Goal: Task Accomplishment & Management: Use online tool/utility

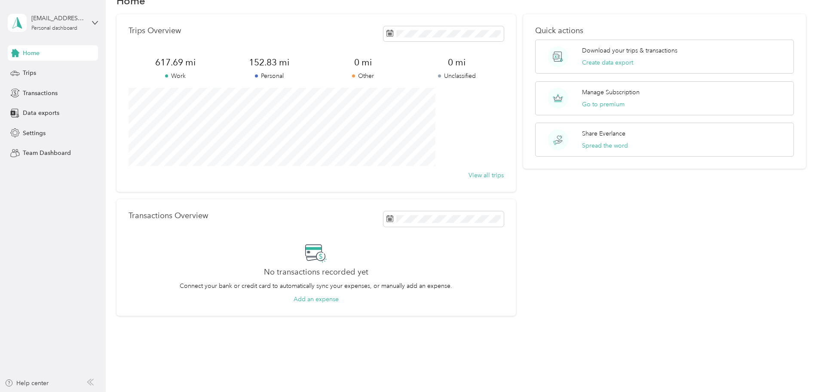
scroll to position [37, 0]
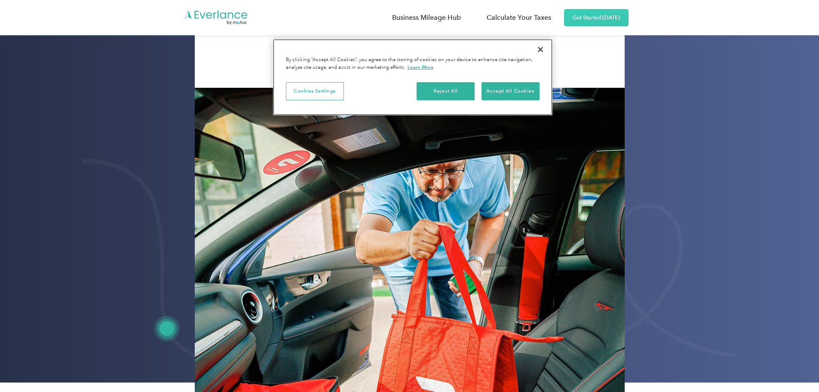
scroll to position [172, 0]
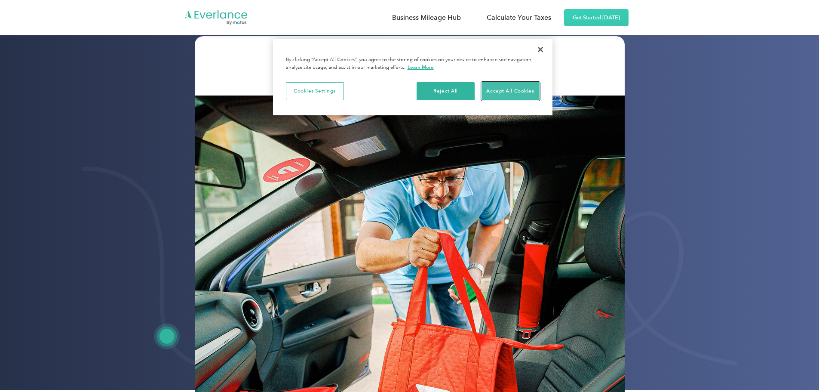
click at [508, 89] on button "Accept All Cookies" at bounding box center [511, 91] width 58 height 18
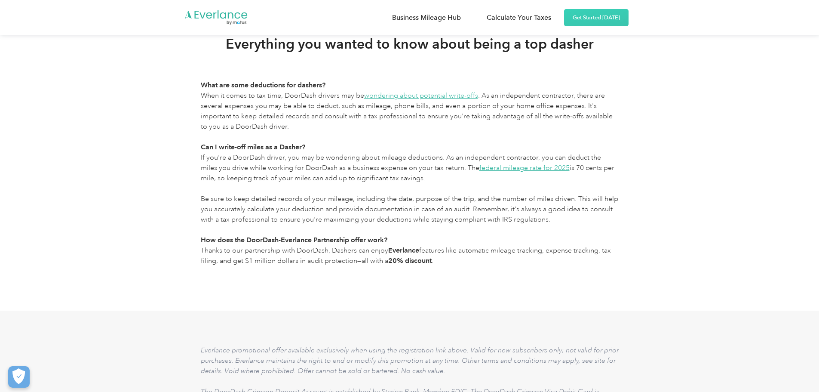
scroll to position [3053, 0]
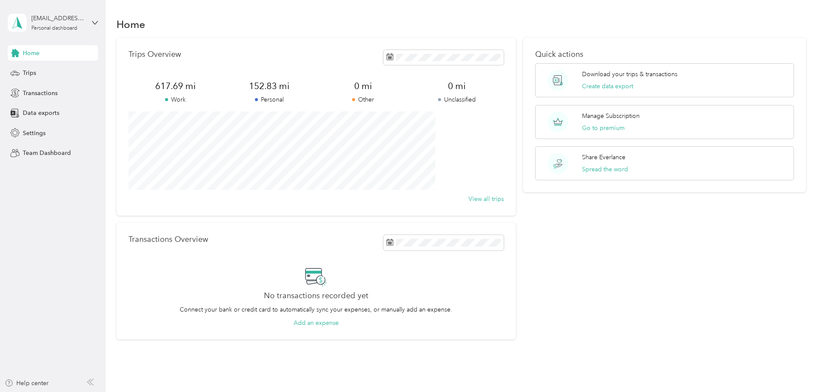
click at [101, 29] on aside "66hctfkqd7@privaterelay.appleid.com Personal dashboard Home Trips Transactions …" at bounding box center [53, 196] width 106 height 392
click at [97, 25] on icon at bounding box center [95, 23] width 6 height 6
click at [593, 126] on button "Go to premium" at bounding box center [603, 127] width 43 height 9
click at [33, 135] on span "Settings" at bounding box center [34, 133] width 23 height 9
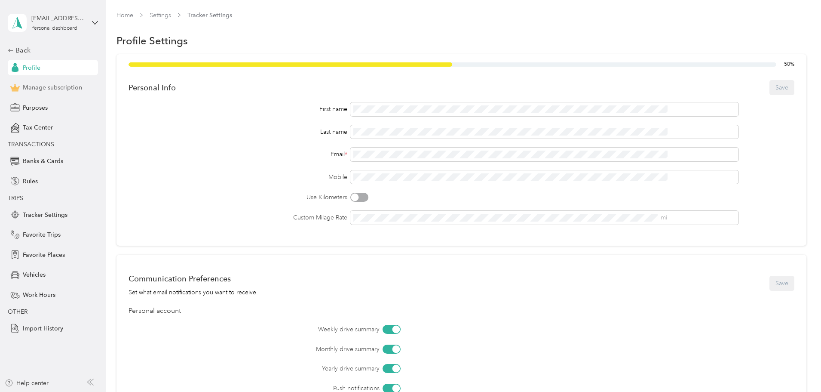
click at [52, 87] on span "Manage subscription" at bounding box center [52, 87] width 59 height 9
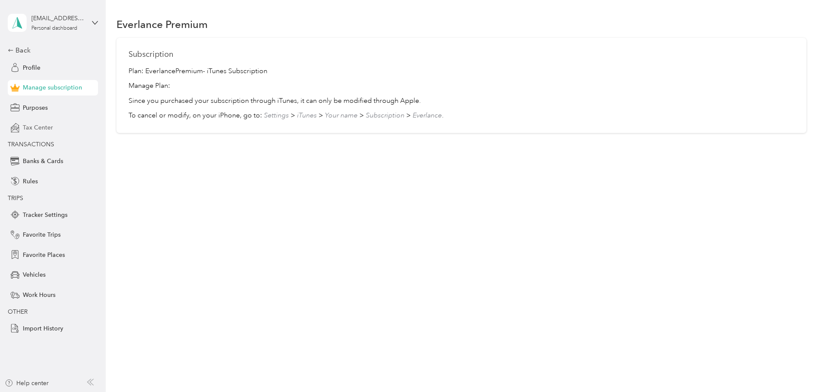
click at [39, 130] on span "Tax Center" at bounding box center [38, 127] width 30 height 9
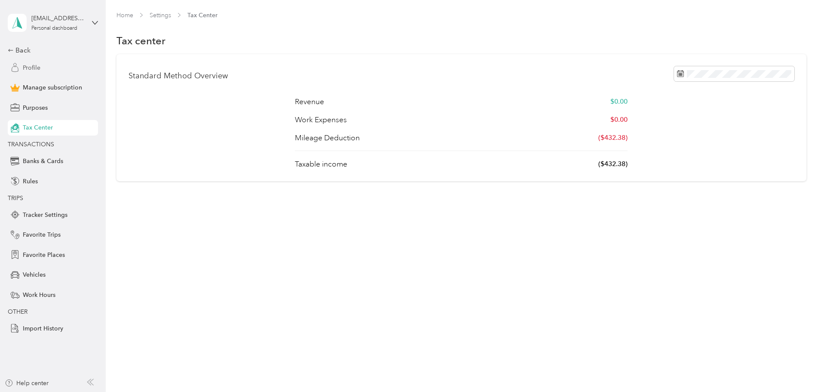
click at [31, 67] on span "Profile" at bounding box center [32, 67] width 18 height 9
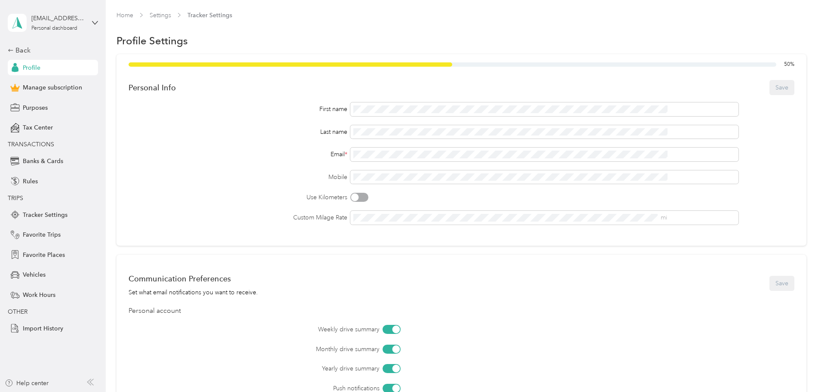
click at [254, 180] on label "Mobile" at bounding box center [238, 176] width 219 height 9
click at [62, 88] on span "Manage subscription" at bounding box center [52, 87] width 59 height 9
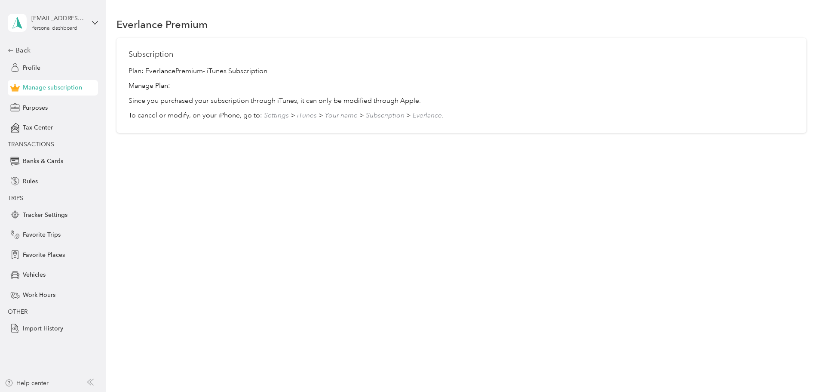
click at [238, 71] on p "Plan: Everlance Premium - iTunes Subscription" at bounding box center [462, 71] width 666 height 10
click at [192, 72] on p "Plan: Everlance Premium - iTunes Subscription" at bounding box center [462, 71] width 666 height 10
click at [52, 26] on div "Personal dashboard" at bounding box center [54, 28] width 46 height 5
click at [51, 22] on div "66hctfkqd7@privaterelay.appleid.com" at bounding box center [58, 18] width 54 height 9
click at [49, 20] on div "66hctfkqd7@privaterelay.appleid.com" at bounding box center [58, 18] width 54 height 9
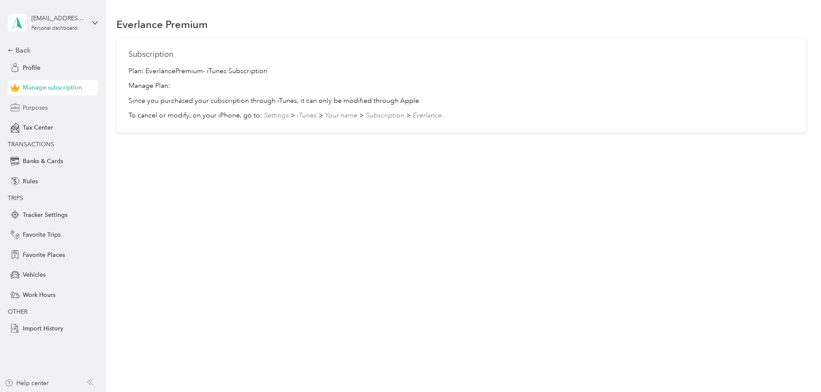
click at [44, 105] on span "Purposes" at bounding box center [35, 107] width 25 height 9
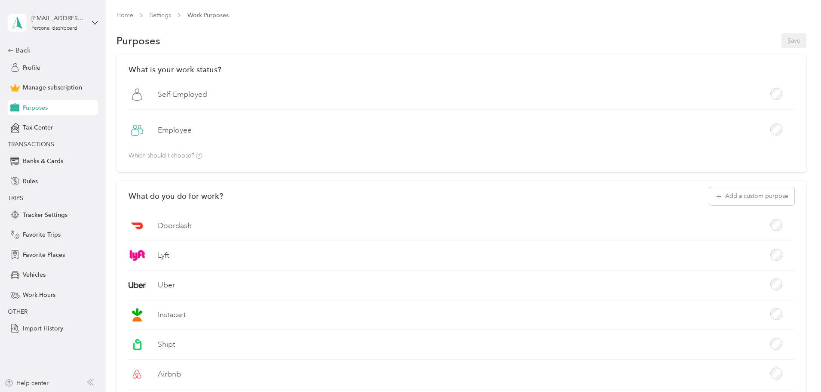
click at [192, 226] on label "Doordash" at bounding box center [175, 225] width 34 height 11
click at [133, 15] on link "Home" at bounding box center [125, 15] width 17 height 7
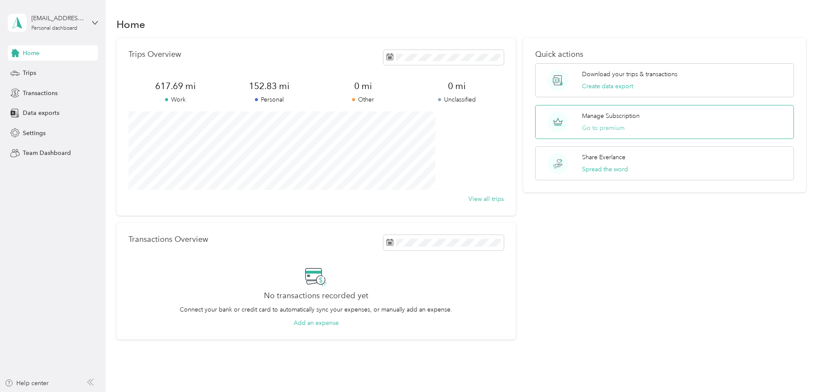
click at [590, 126] on button "Go to premium" at bounding box center [603, 127] width 43 height 9
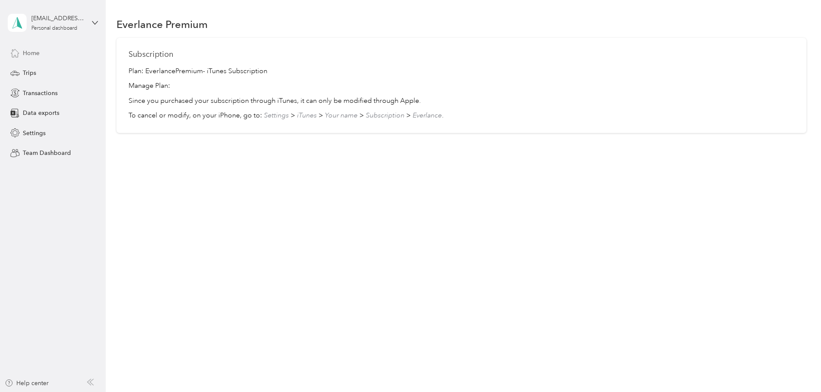
click at [43, 50] on div "Home" at bounding box center [53, 52] width 90 height 15
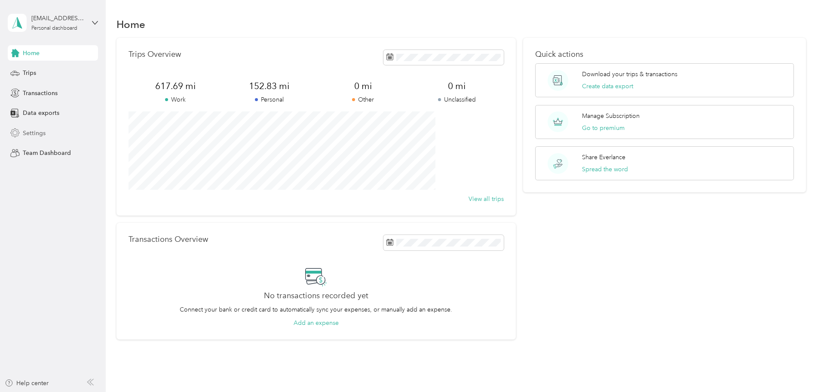
click at [35, 132] on span "Settings" at bounding box center [34, 133] width 23 height 9
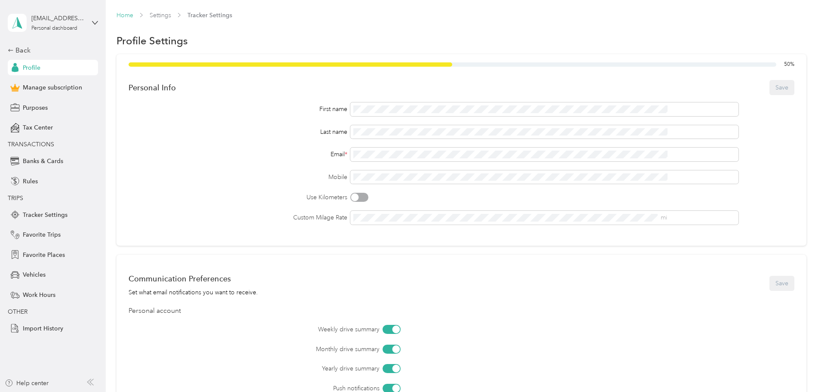
click at [133, 16] on link "Home" at bounding box center [125, 15] width 17 height 7
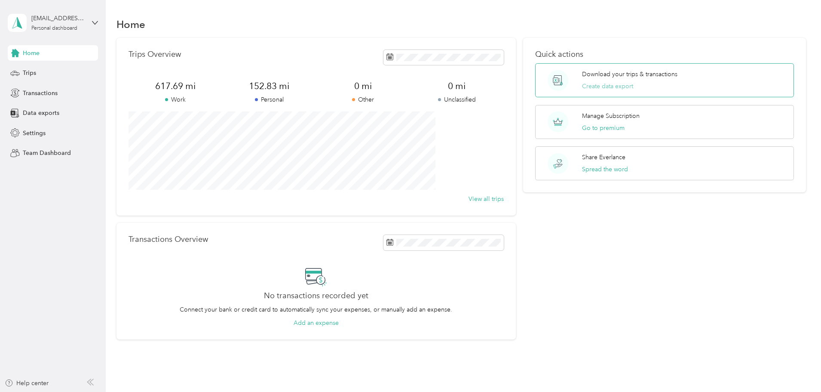
click at [595, 85] on button "Create data export" at bounding box center [607, 86] width 51 height 9
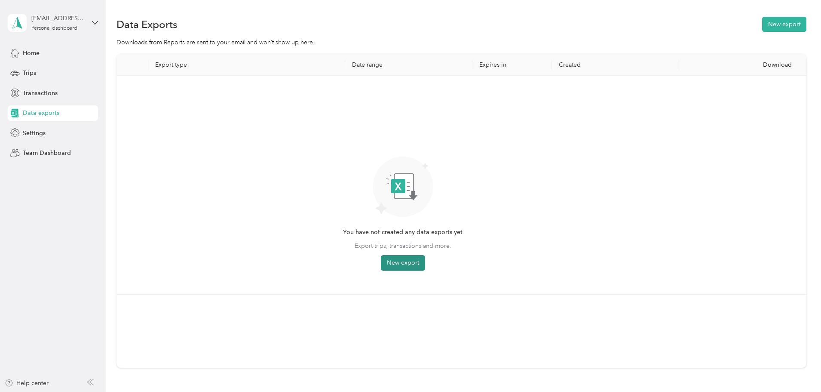
click at [425, 261] on button "New export" at bounding box center [403, 262] width 44 height 15
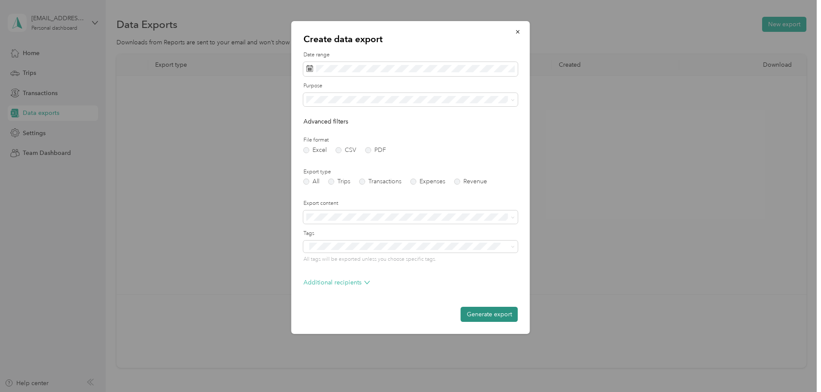
click at [489, 317] on button "Generate export" at bounding box center [489, 314] width 57 height 15
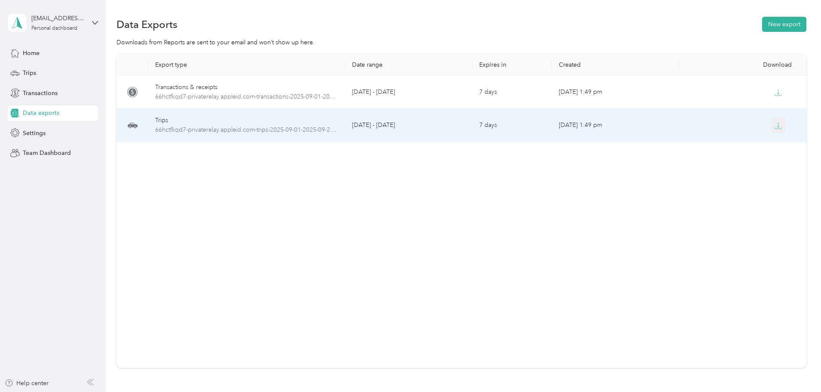
click at [774, 126] on icon "button" at bounding box center [778, 126] width 8 height 8
click at [563, 124] on td "Sep 29, 2025, 1:49 pm" at bounding box center [615, 125] width 127 height 33
click at [222, 130] on span "66hctfkqd7-privaterelay.appleid.com-trips-2025-09-01-2025-09-29.xlsx" at bounding box center [246, 129] width 183 height 9
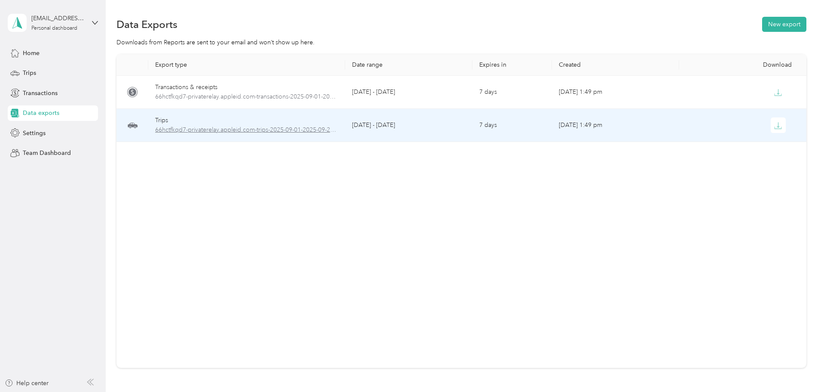
click at [222, 130] on span "66hctfkqd7-privaterelay.appleid.com-trips-2025-09-01-2025-09-29.xlsx" at bounding box center [246, 129] width 183 height 9
click at [138, 122] on icon at bounding box center [132, 125] width 10 height 10
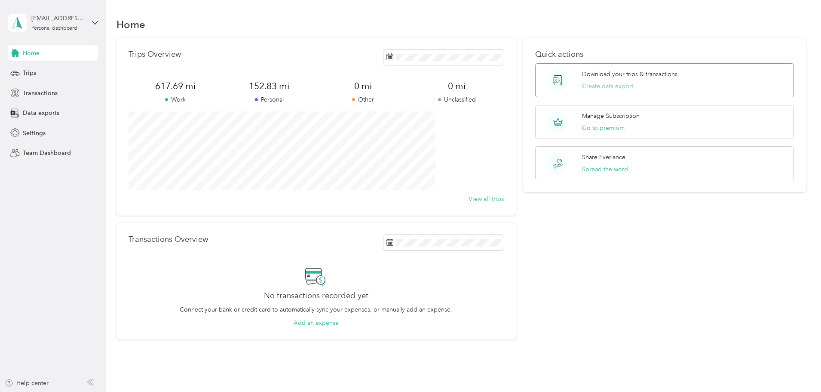
click at [591, 84] on button "Create data export" at bounding box center [607, 86] width 51 height 9
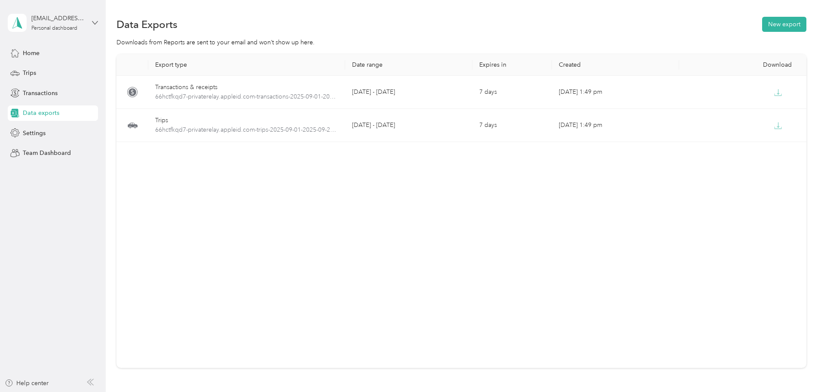
click at [95, 19] on div "66hctfkqd7@privaterelay.appleid.com Personal dashboard" at bounding box center [53, 23] width 90 height 30
click at [43, 72] on div "Log out" at bounding box center [98, 70] width 169 height 15
